Goal: Information Seeking & Learning: Learn about a topic

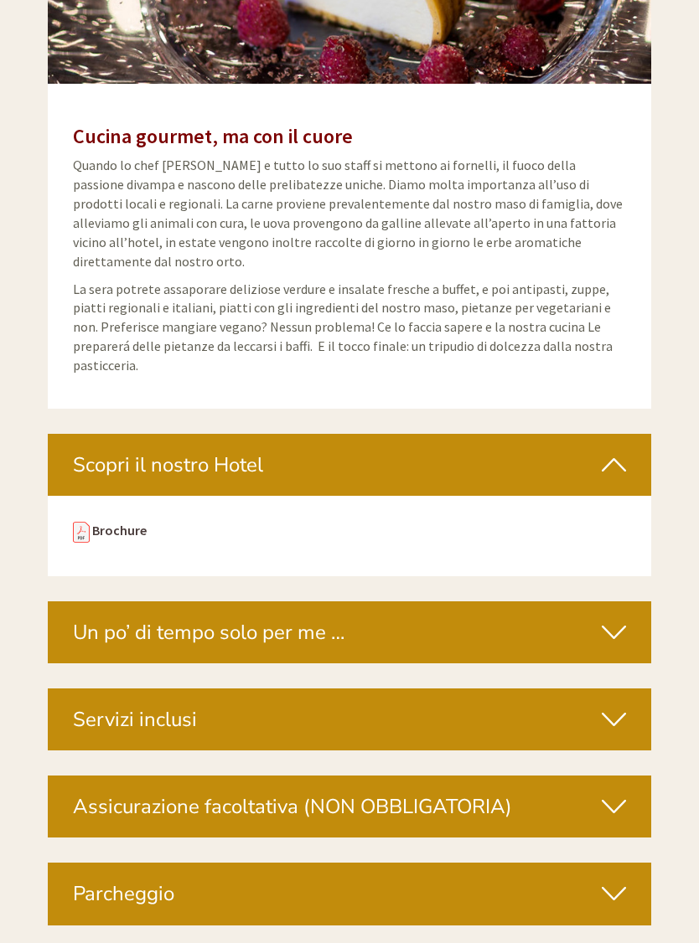
scroll to position [5202, 0]
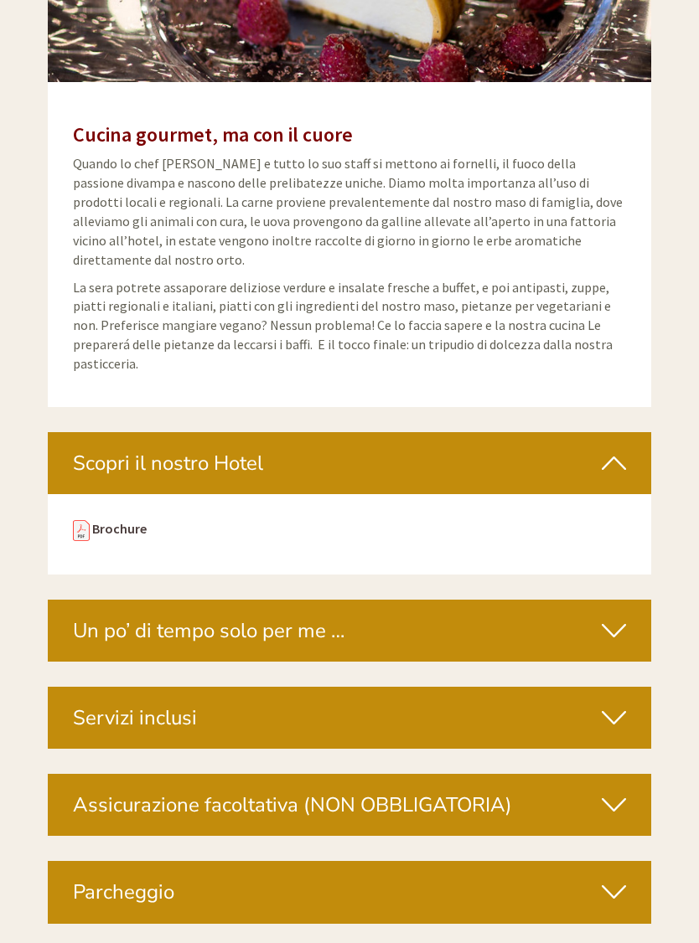
click at [625, 450] on icon at bounding box center [613, 464] width 24 height 28
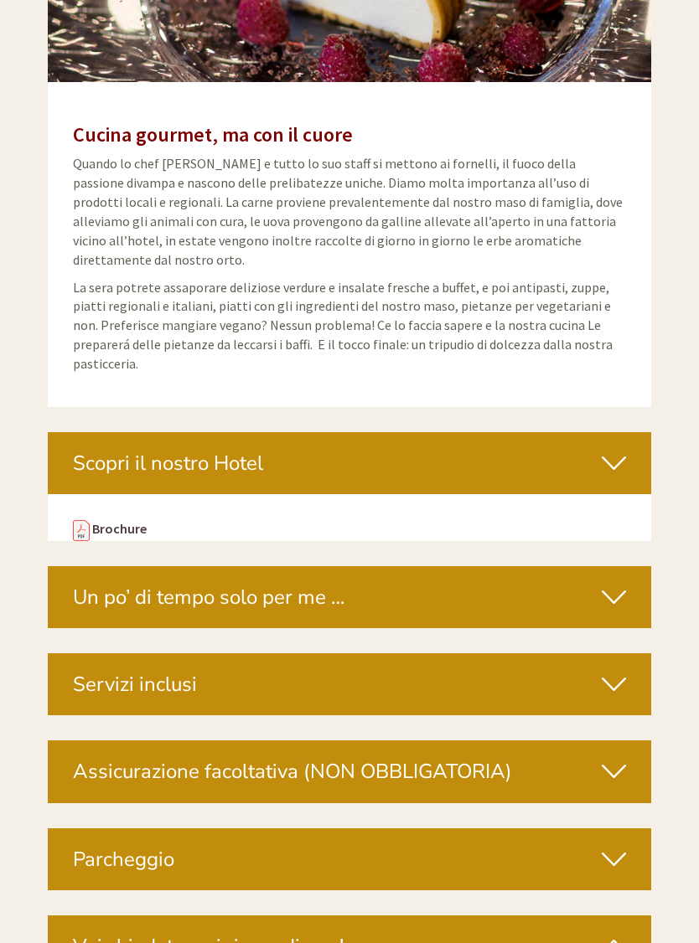
scroll to position [5203, 0]
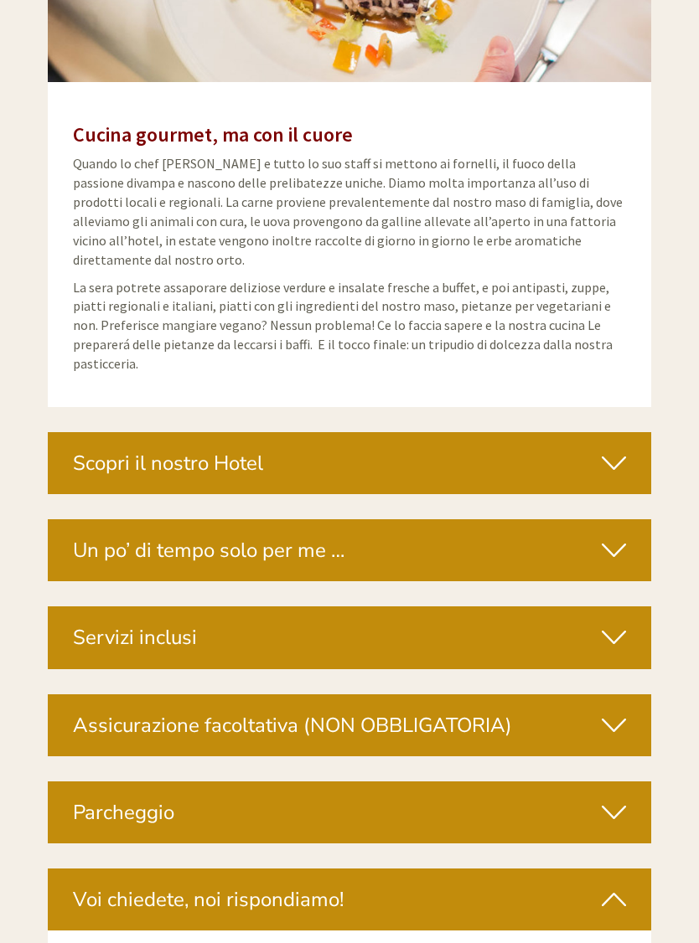
click at [628, 432] on div "Scopri il nostro Hotel" at bounding box center [349, 463] width 603 height 62
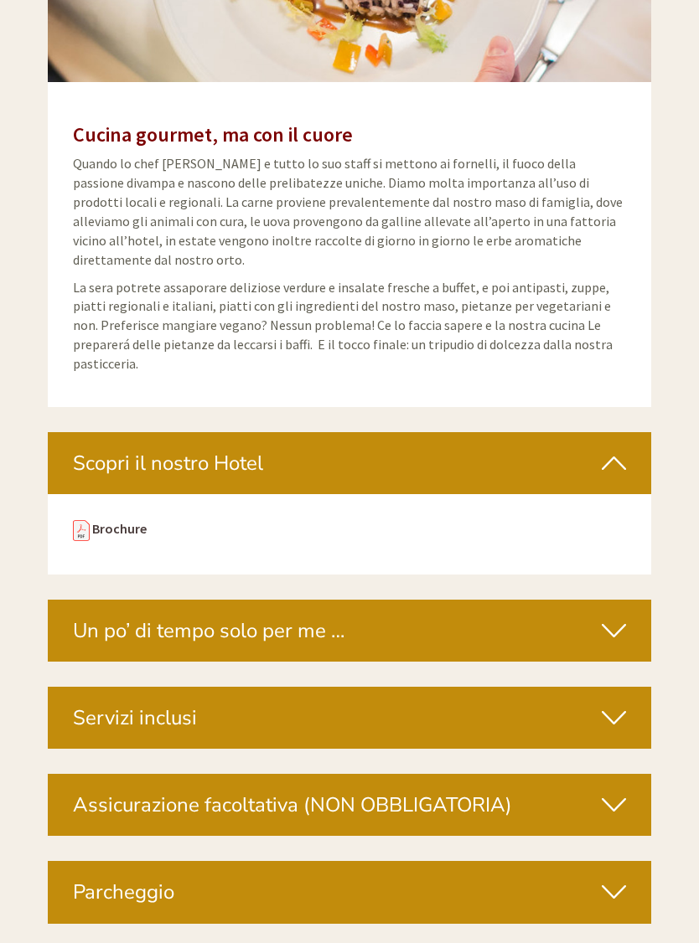
click at [85, 520] on img at bounding box center [81, 530] width 17 height 21
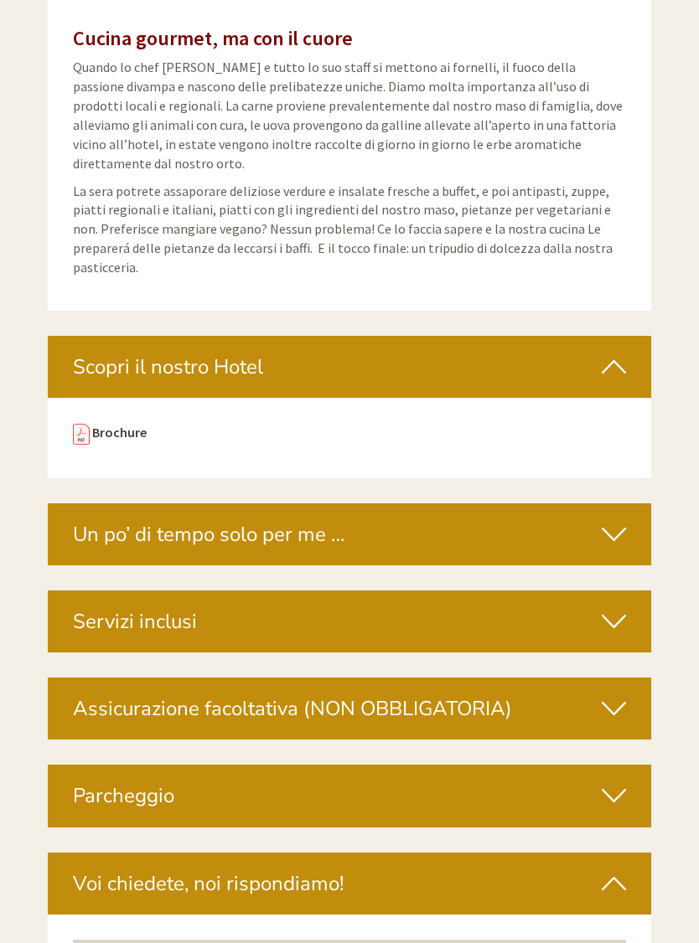
scroll to position [5299, 0]
click at [628, 503] on div "Un po’ di tempo solo per me …" at bounding box center [349, 534] width 603 height 62
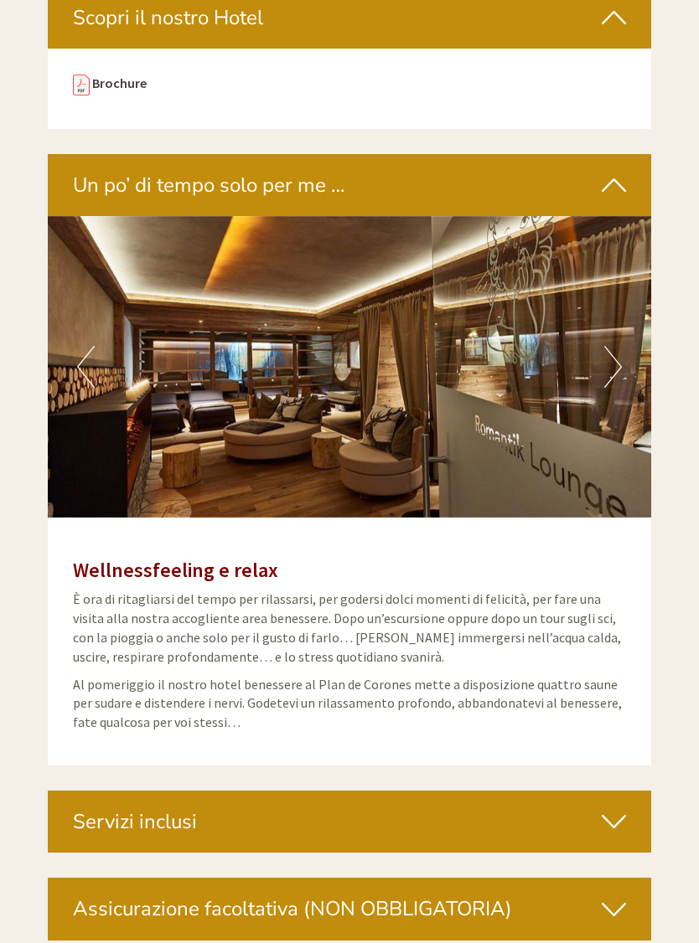
scroll to position [5650, 0]
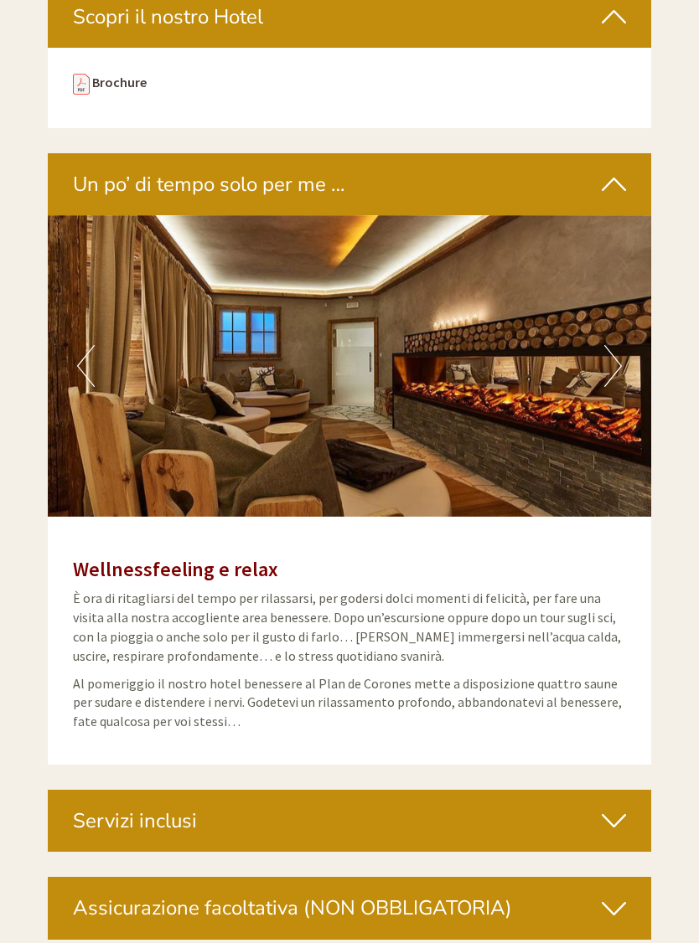
click at [612, 807] on icon at bounding box center [613, 821] width 24 height 28
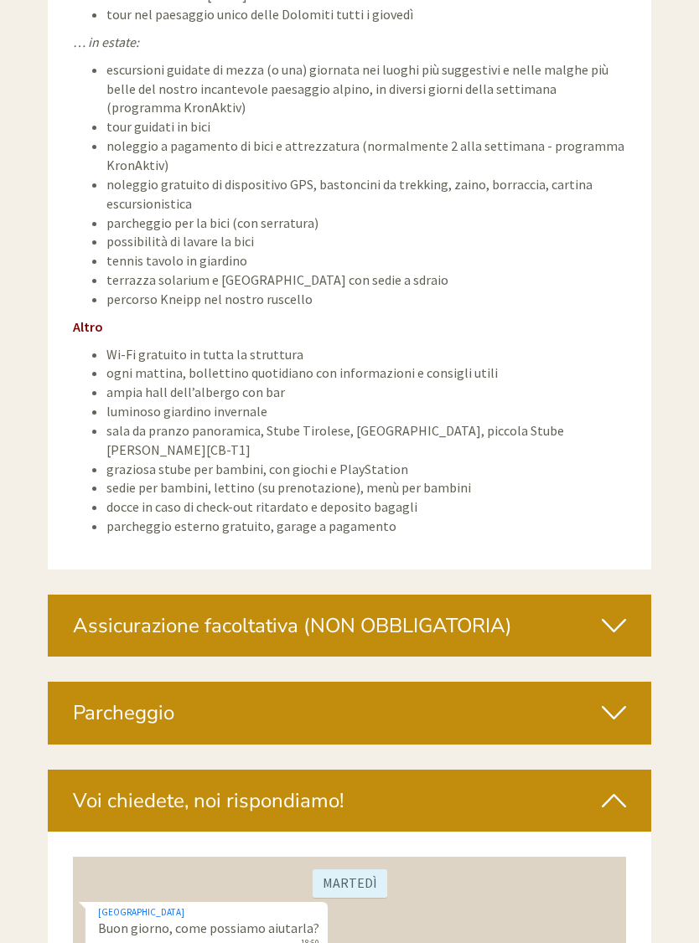
scroll to position [7714, 0]
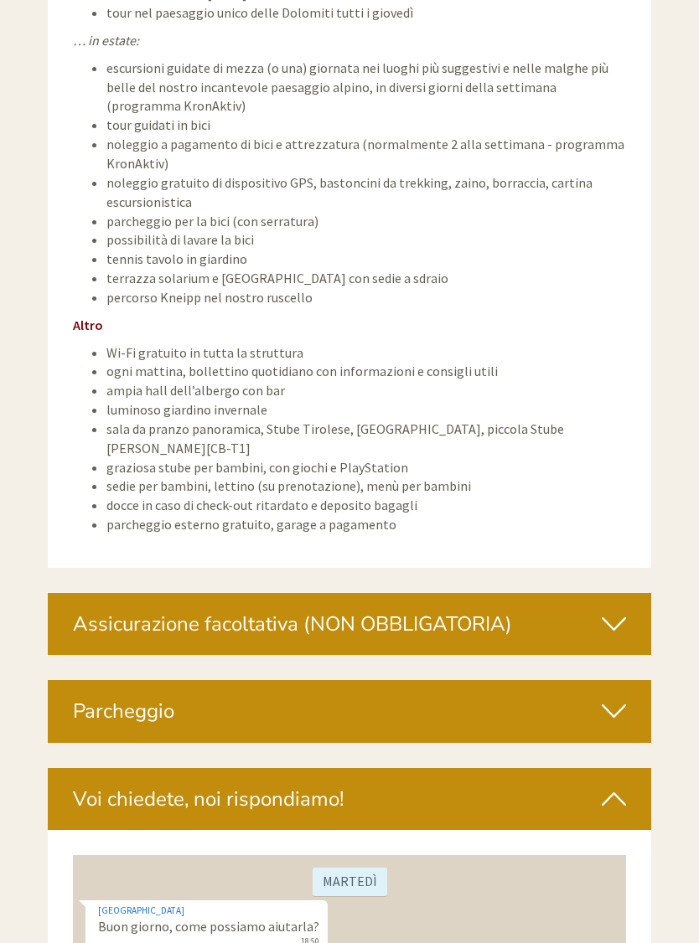
click at [622, 610] on icon at bounding box center [613, 624] width 24 height 28
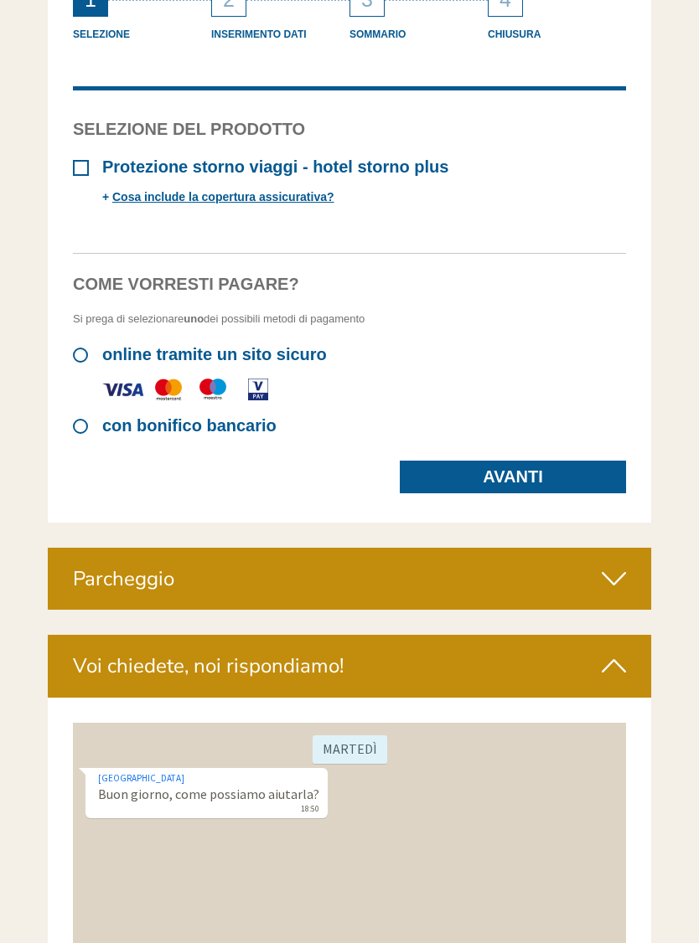
scroll to position [8440, 0]
click at [627, 548] on div "Parcheggio" at bounding box center [349, 579] width 603 height 62
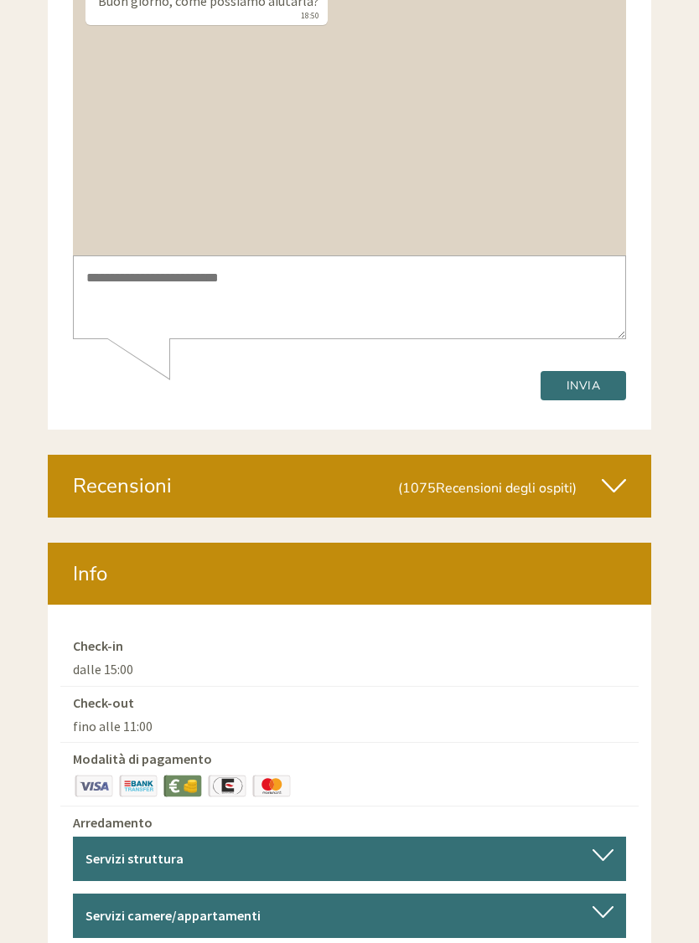
scroll to position [9457, 0]
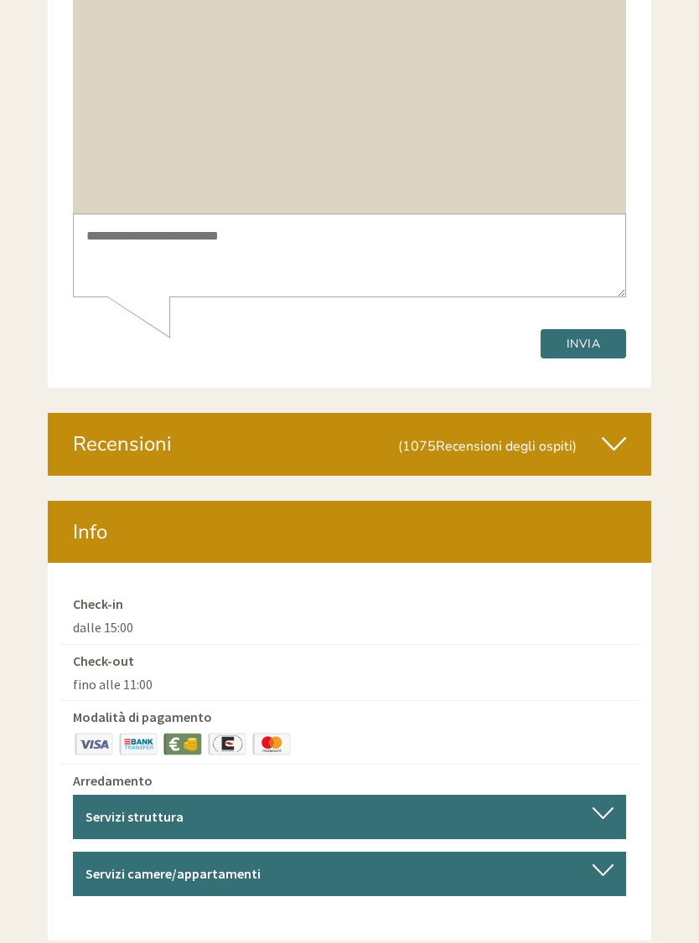
click at [618, 430] on icon at bounding box center [613, 444] width 24 height 28
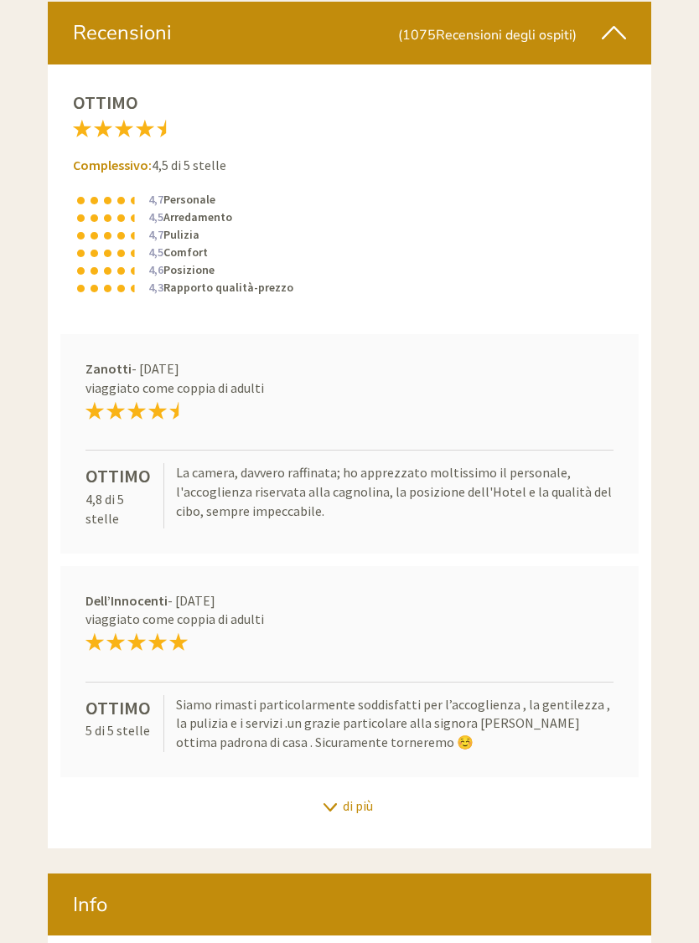
scroll to position [9869, 0]
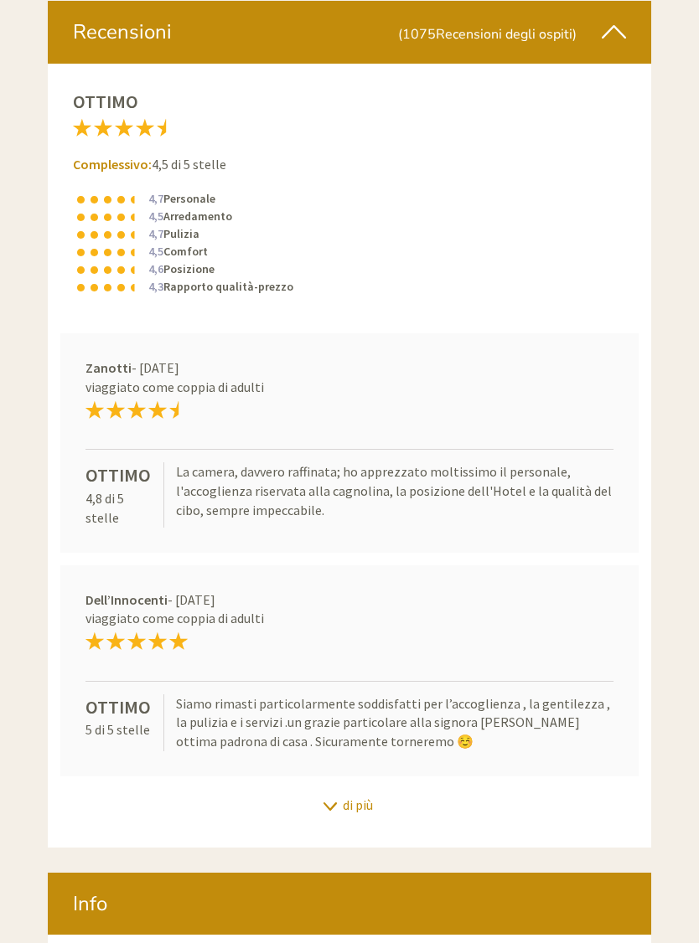
click at [371, 789] on div "di più" at bounding box center [349, 805] width 603 height 33
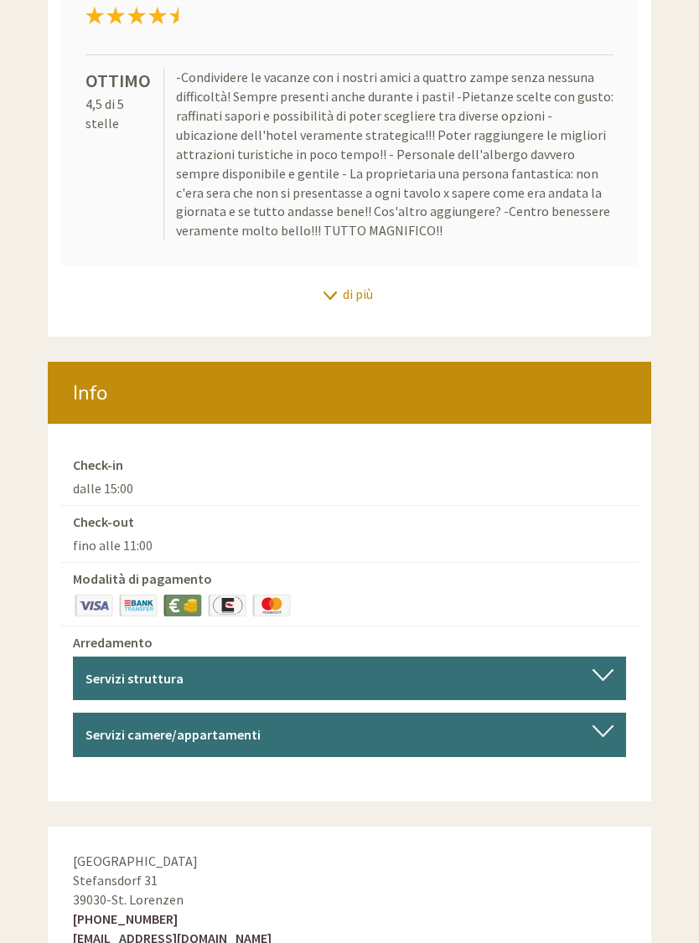
scroll to position [10982, 0]
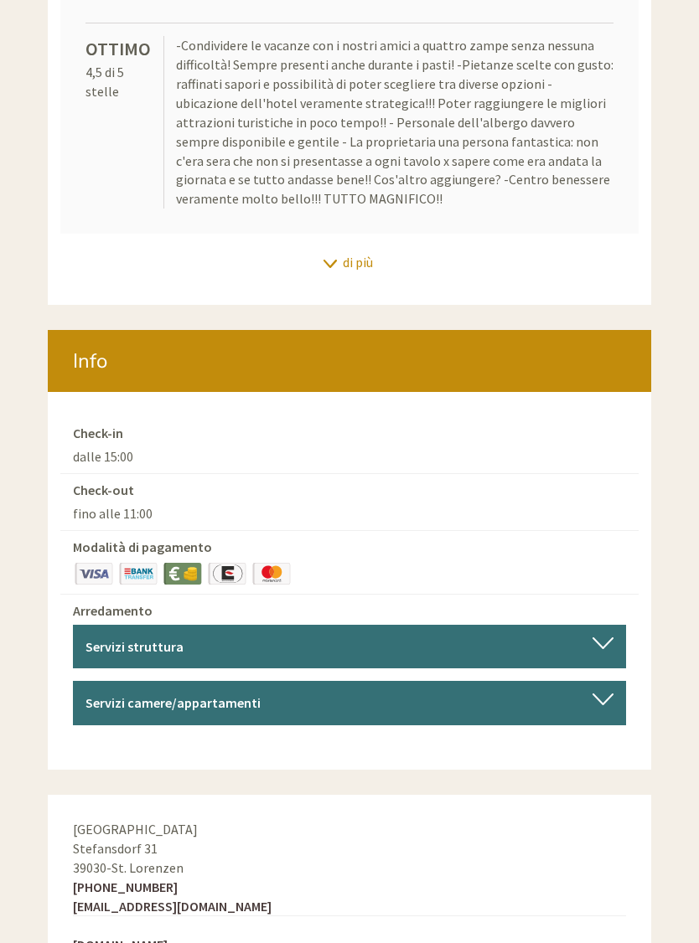
click at [612, 637] on div at bounding box center [602, 643] width 21 height 12
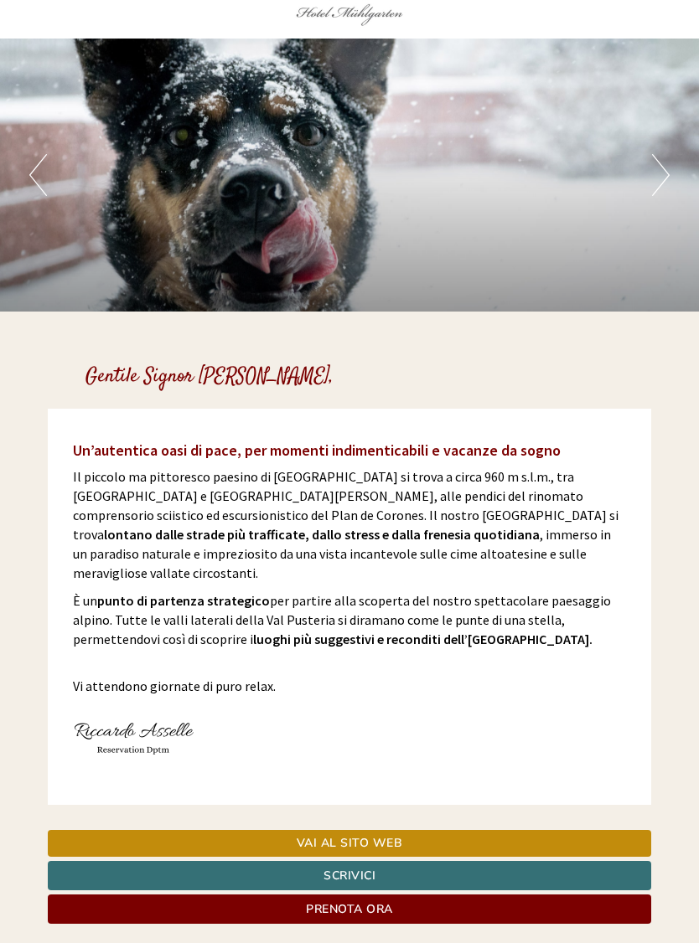
scroll to position [0, 0]
